Goal: Navigation & Orientation: Find specific page/section

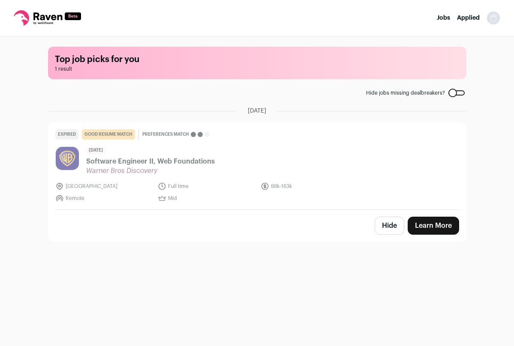
click at [57, 22] on icon at bounding box center [47, 17] width 67 height 15
click at [48, 18] on icon at bounding box center [47, 16] width 29 height 8
click at [442, 22] on nav "Jobs Applied Settings Notifications Preferences Resume FAQs Logout" at bounding box center [257, 18] width 514 height 36
click at [441, 18] on link "Jobs" at bounding box center [443, 18] width 13 height 6
